Goal: Navigation & Orientation: Find specific page/section

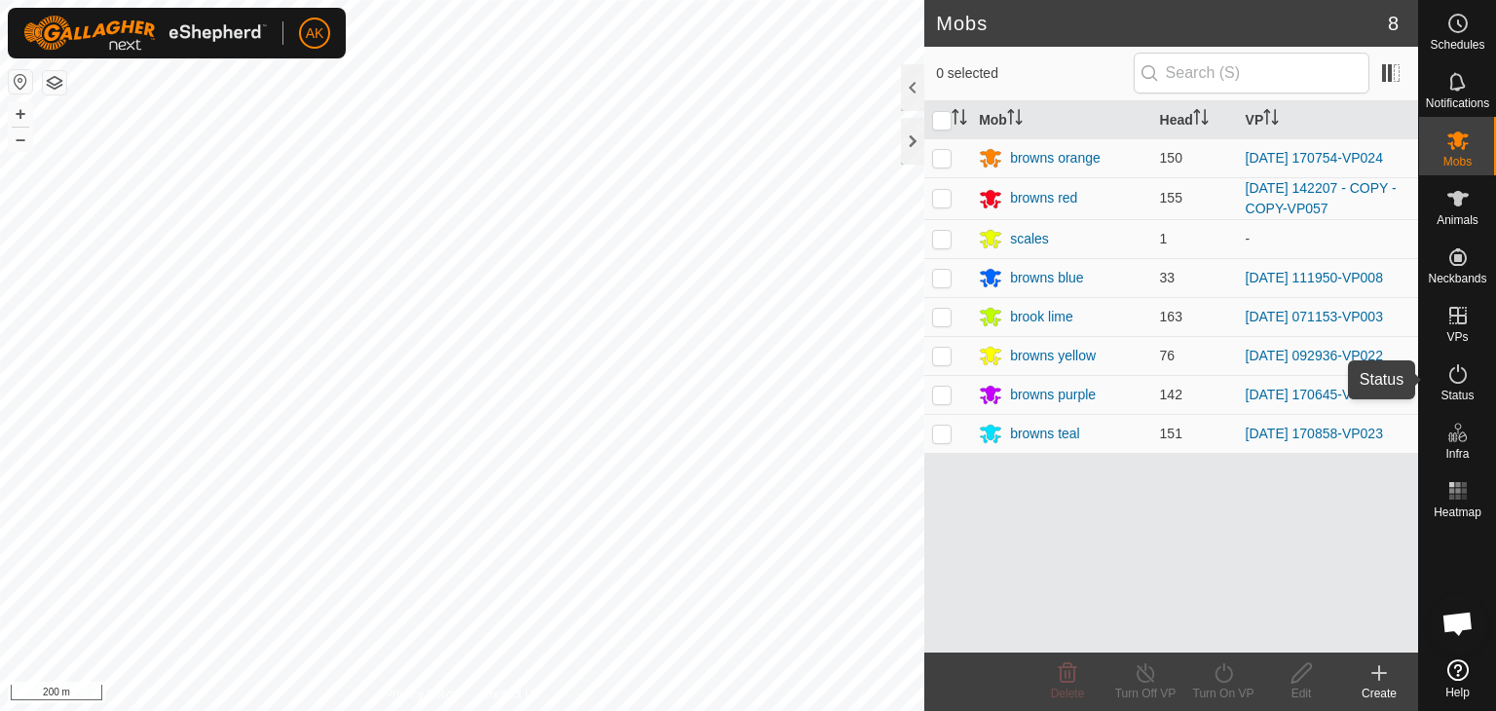
click at [1453, 379] on icon at bounding box center [1457, 373] width 23 height 23
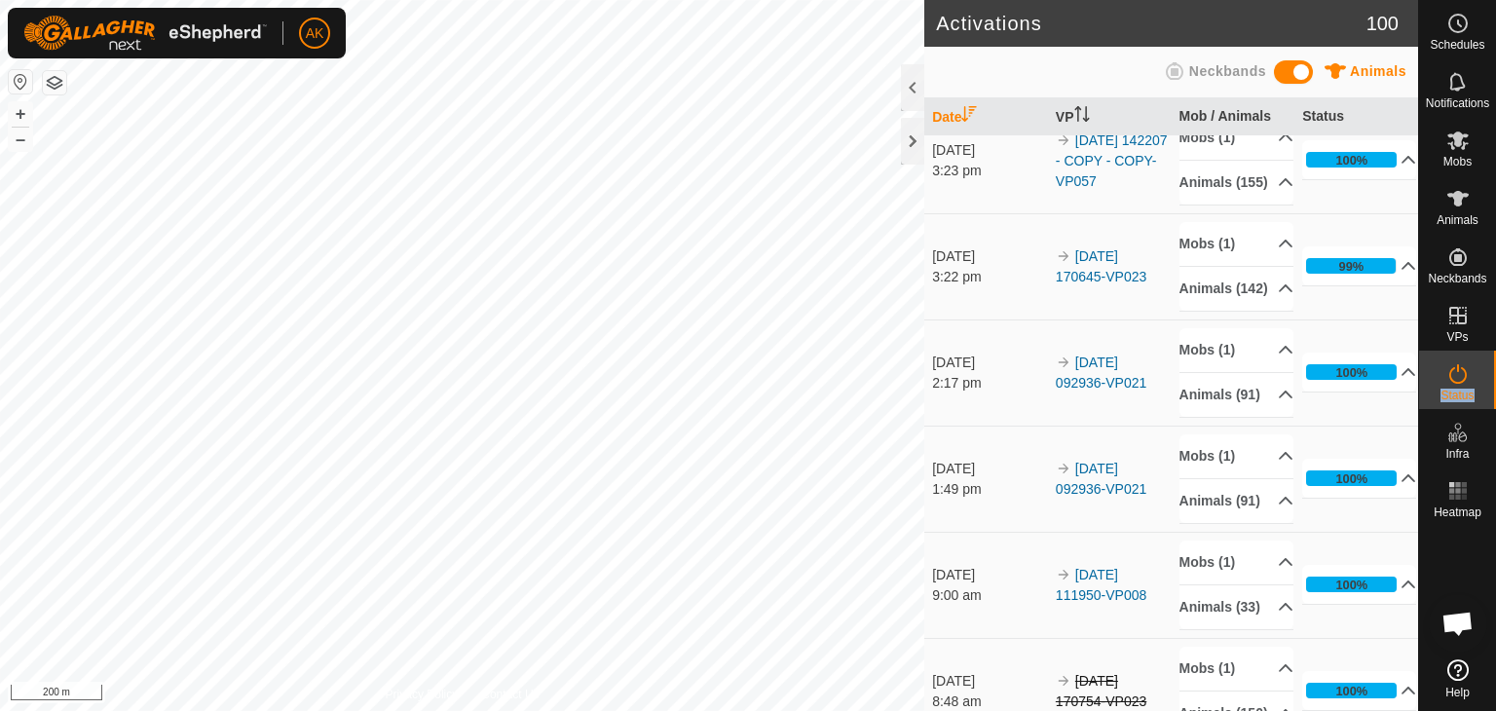
scroll to position [390, 0]
